Goal: Task Accomplishment & Management: Manage account settings

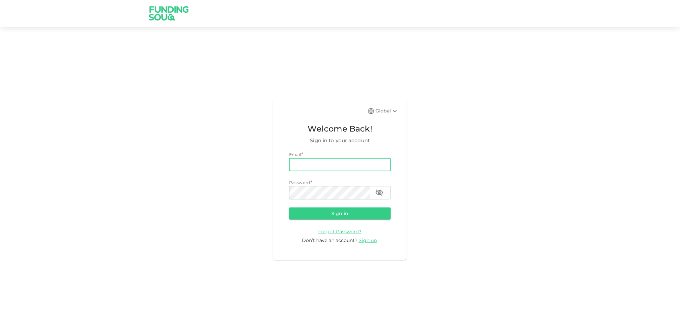
click at [312, 165] on input "email" at bounding box center [340, 164] width 102 height 13
type input "[EMAIL_ADDRESS][DOMAIN_NAME]"
click at [289, 207] on button "Sign in" at bounding box center [340, 213] width 102 height 12
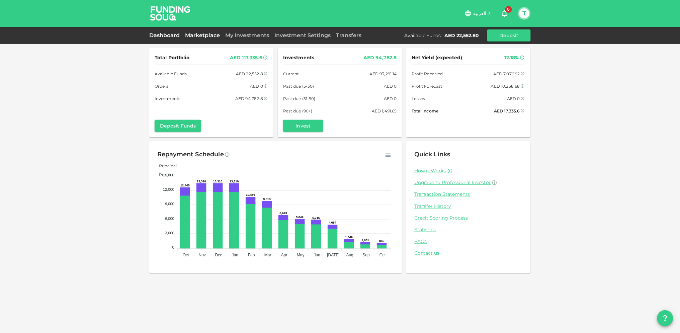
click at [196, 33] on link "Marketplace" at bounding box center [202, 35] width 40 height 6
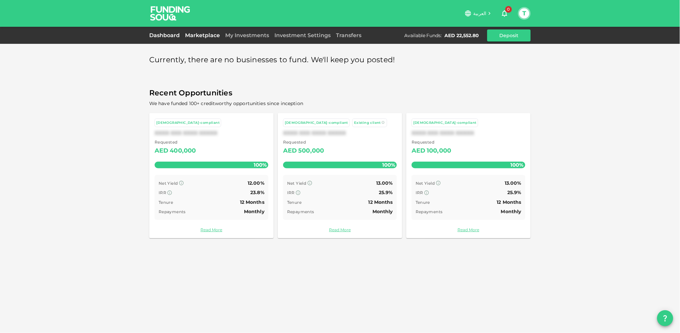
click at [172, 34] on link "Dashboard" at bounding box center [165, 35] width 33 height 6
